Goal: Task Accomplishment & Management: Manage account settings

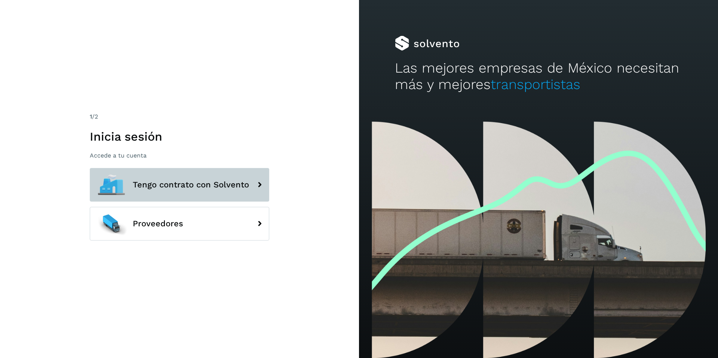
click at [172, 186] on span "Tengo contrato con Solvento" at bounding box center [191, 184] width 116 height 9
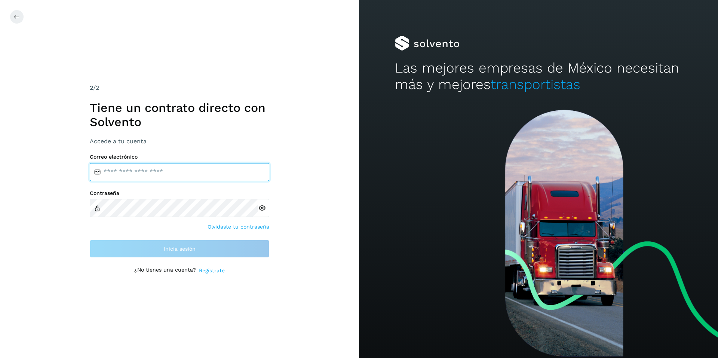
type input "**********"
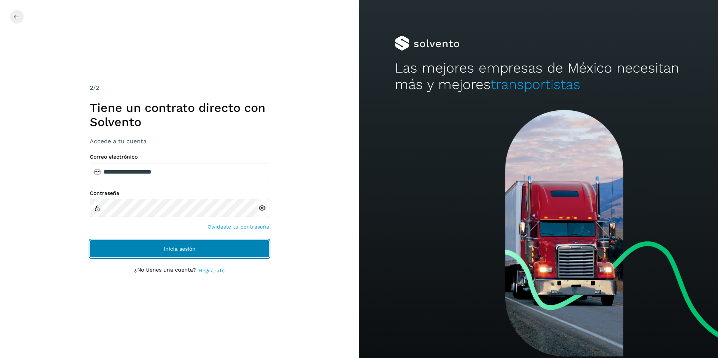
click at [170, 247] on span "Inicia sesión" at bounding box center [180, 248] width 32 height 5
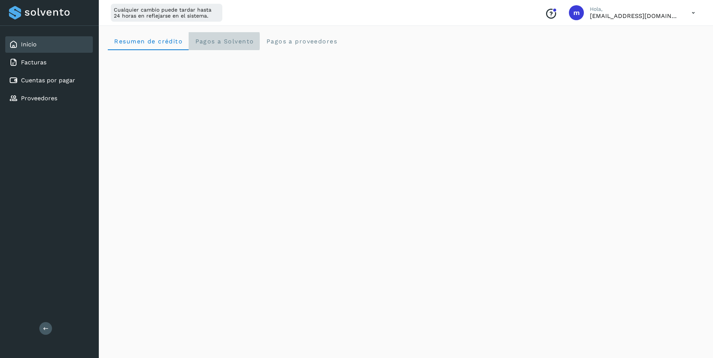
click at [219, 41] on span "Pagos a Solvento" at bounding box center [224, 41] width 59 height 7
click at [284, 41] on span "Pagos a proveedores" at bounding box center [301, 41] width 71 height 7
click at [692, 12] on icon at bounding box center [692, 12] width 15 height 15
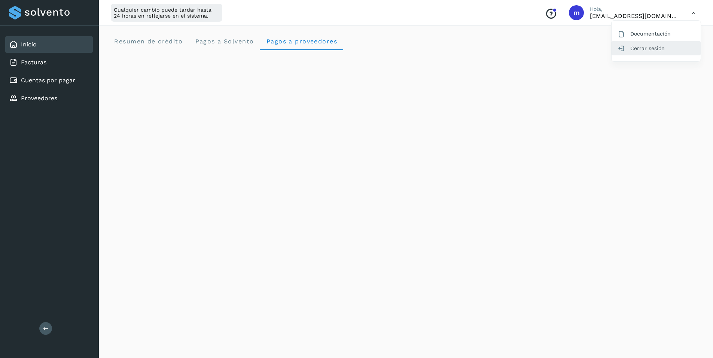
click at [652, 46] on div "Cerrar sesión" at bounding box center [655, 48] width 89 height 14
